Goal: Navigation & Orientation: Find specific page/section

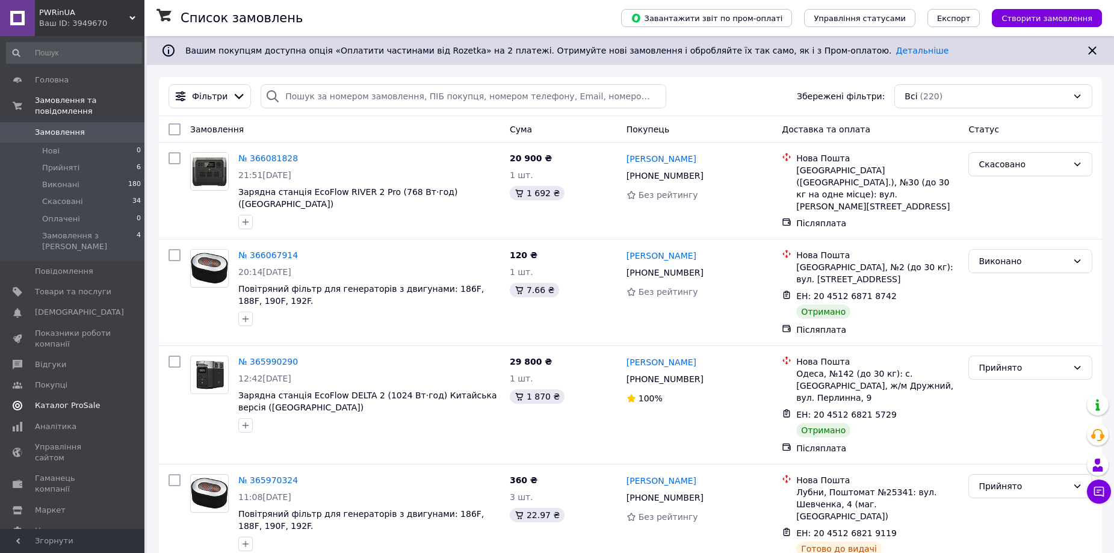
click at [78, 400] on span "Каталог ProSale" at bounding box center [67, 405] width 65 height 11
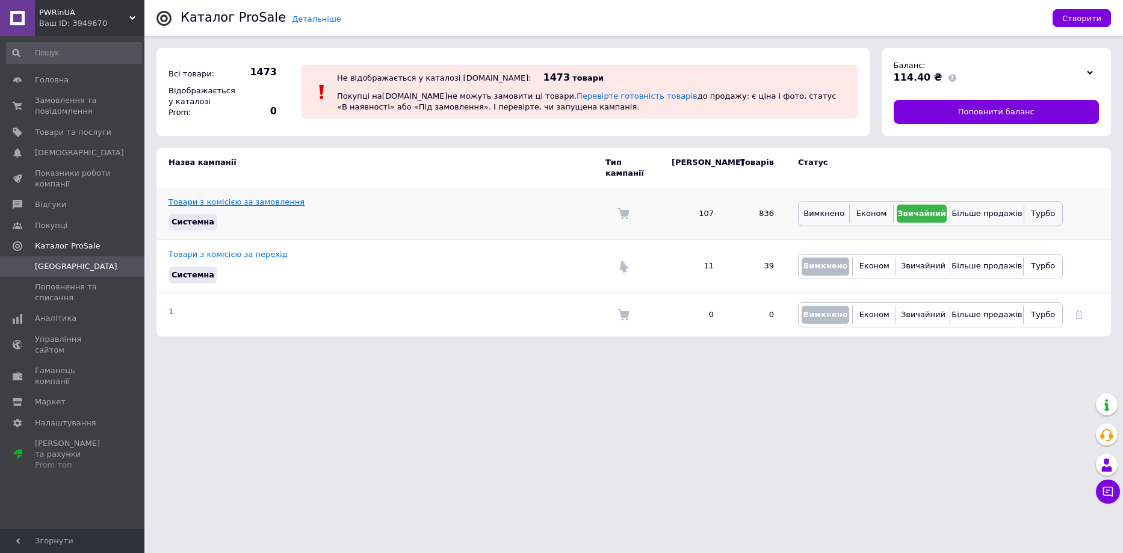
click at [262, 197] on link "Товари з комісією за замовлення" at bounding box center [237, 201] width 136 height 9
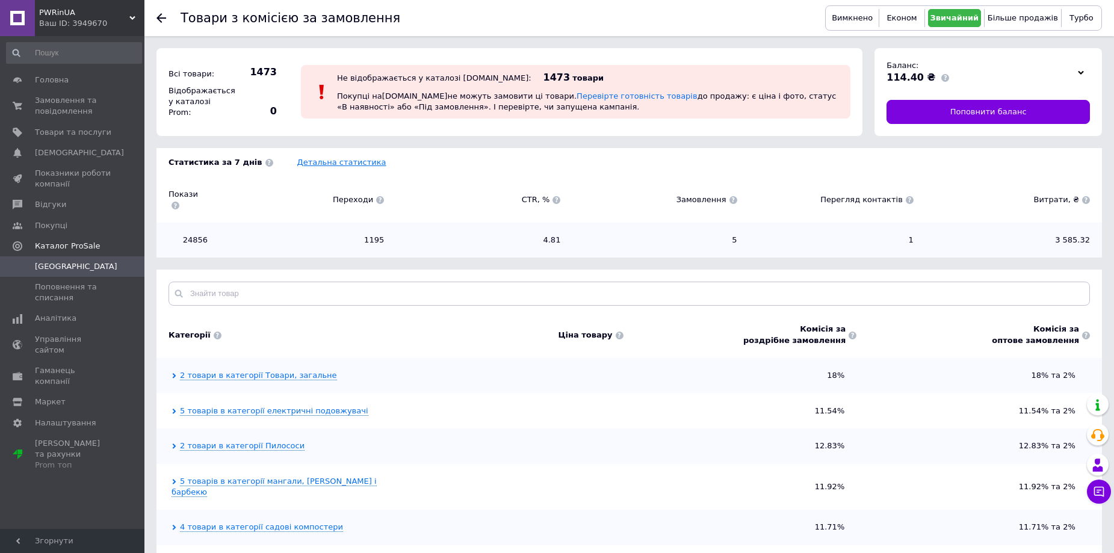
click at [313, 162] on link "Детальна статистика" at bounding box center [341, 162] width 89 height 9
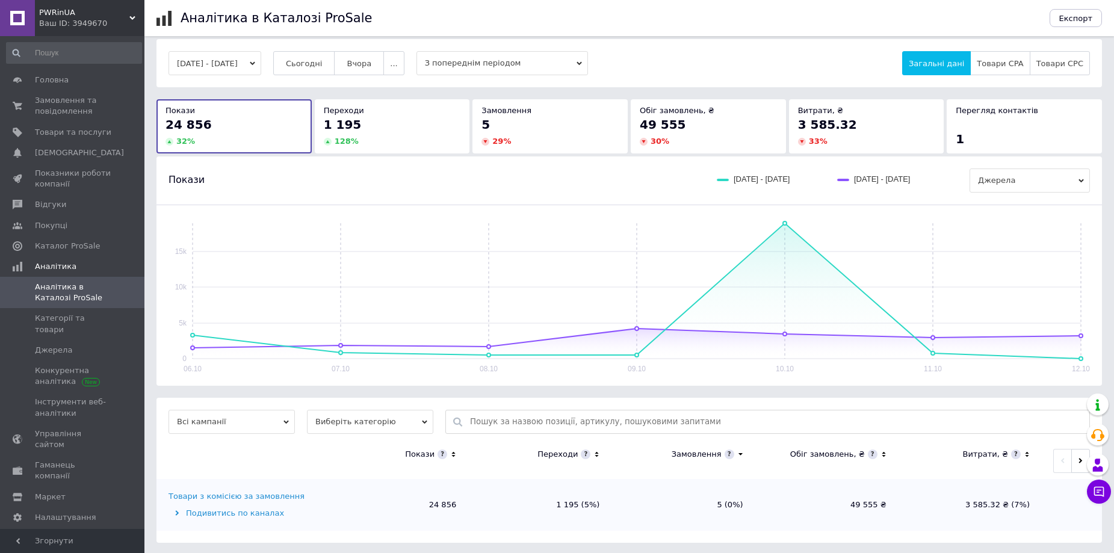
scroll to position [11, 0]
click at [394, 421] on span "Виберіть категорію" at bounding box center [370, 420] width 126 height 24
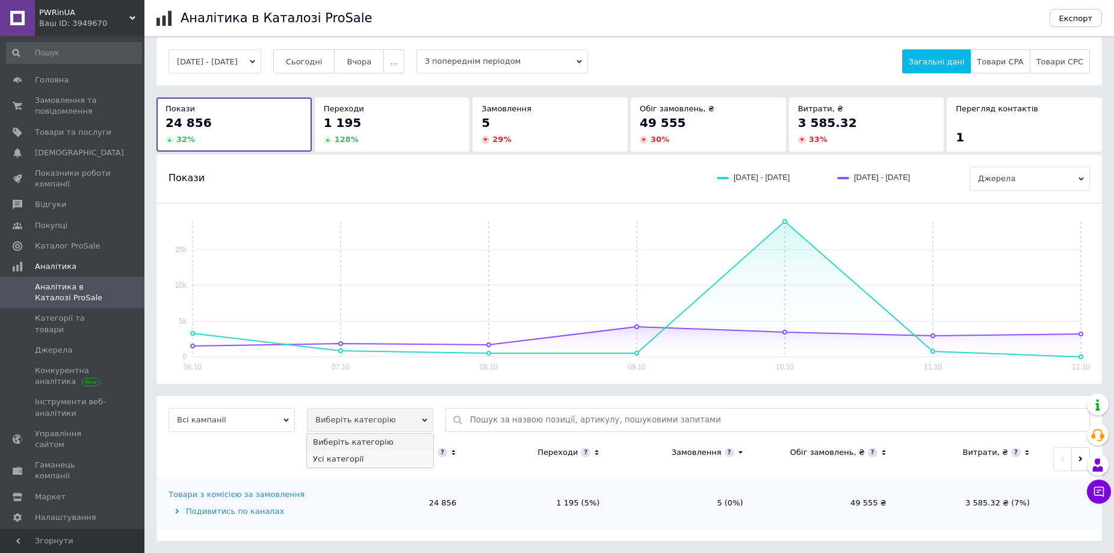
click at [380, 459] on li "Усі категорії" at bounding box center [370, 459] width 126 height 17
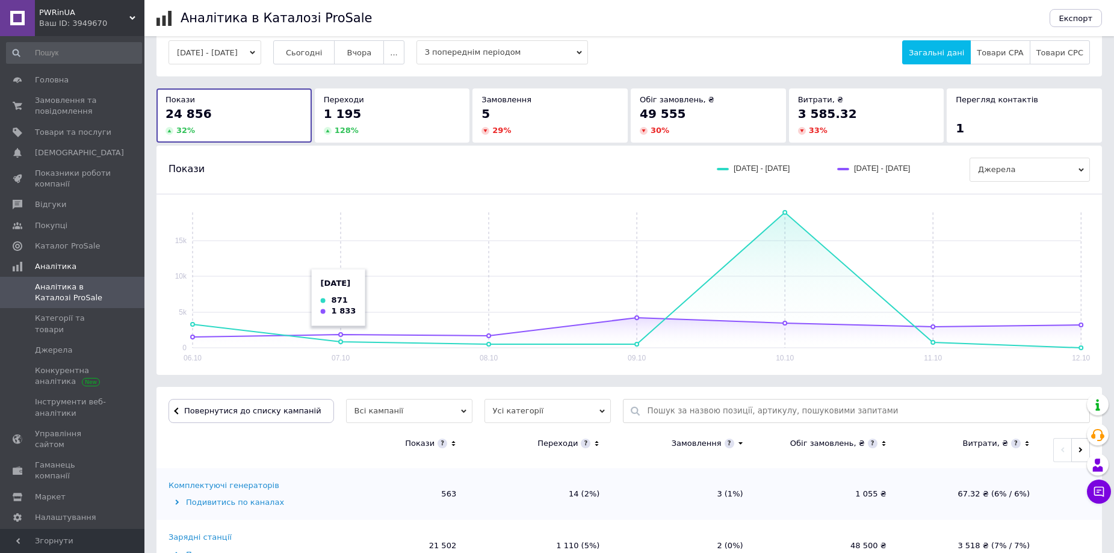
scroll to position [241, 0]
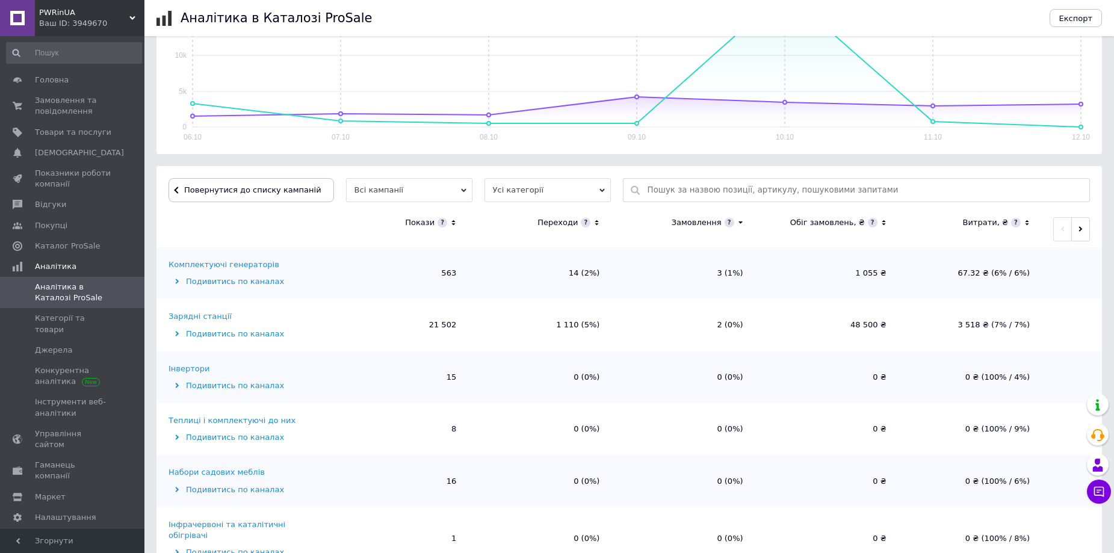
click at [452, 221] on icon at bounding box center [454, 223] width 8 height 10
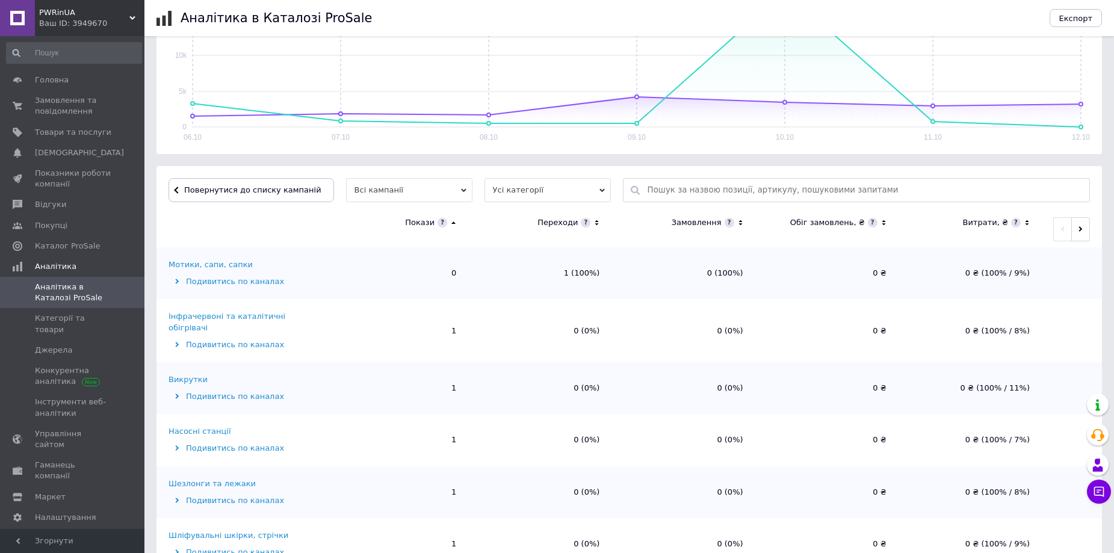
click at [452, 220] on icon at bounding box center [454, 223] width 8 height 10
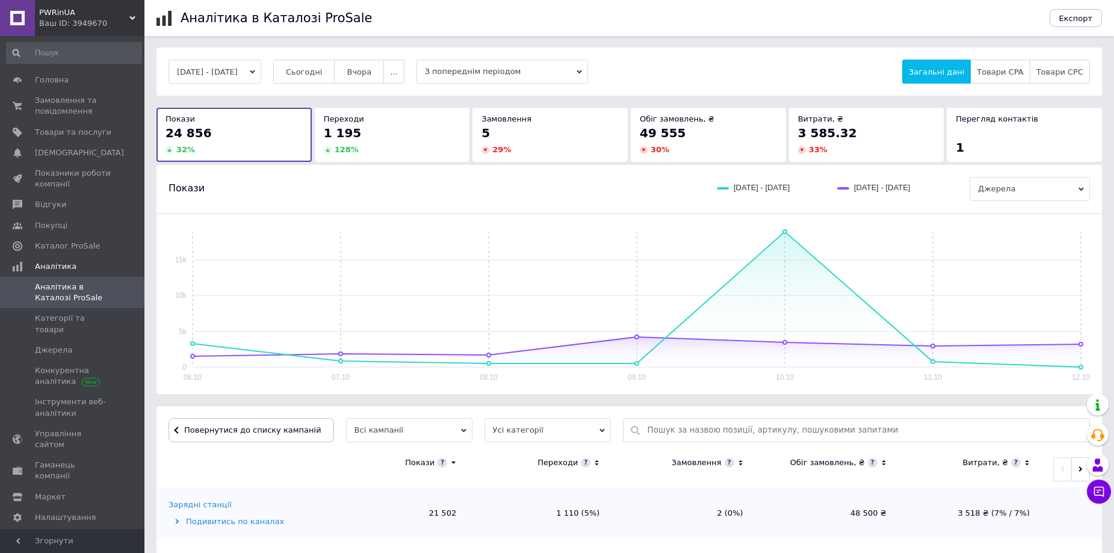
scroll to position [0, 0]
click at [53, 80] on span "Головна" at bounding box center [52, 80] width 34 height 11
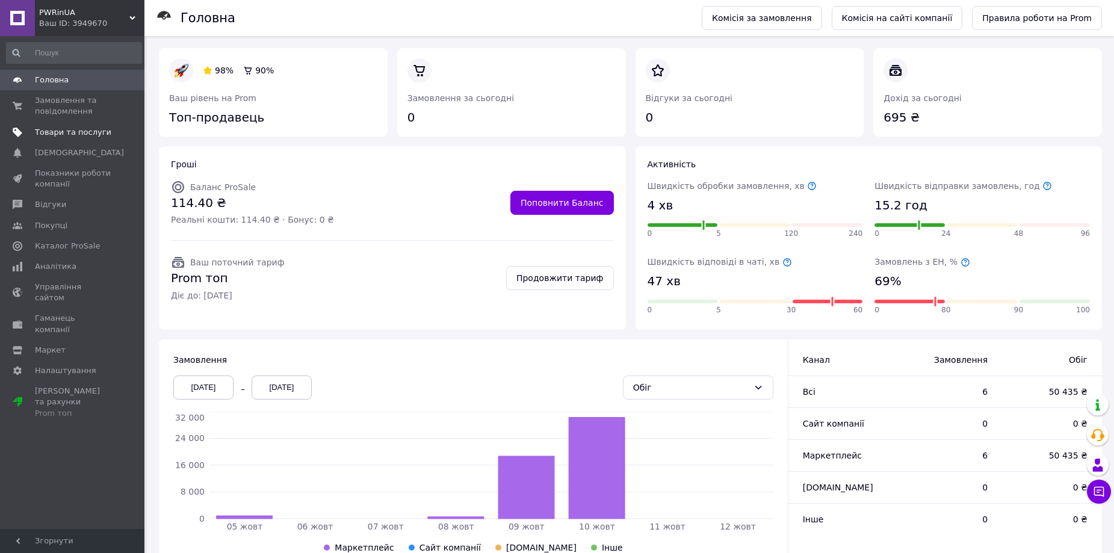
click at [59, 134] on span "Товари та послуги" at bounding box center [73, 132] width 76 height 11
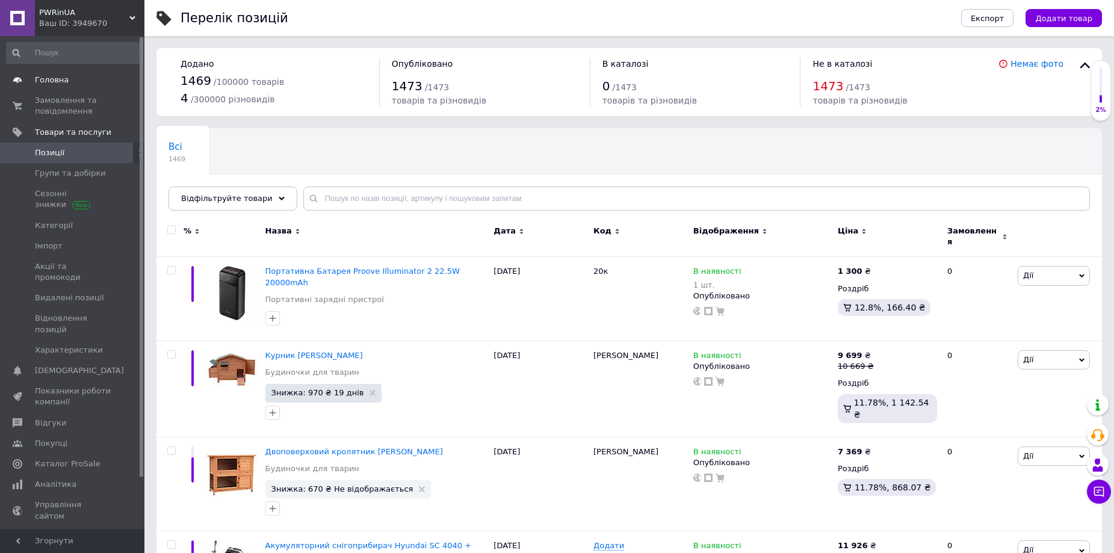
click at [56, 78] on span "Головна" at bounding box center [52, 80] width 34 height 11
